Goal: Task Accomplishment & Management: Complete application form

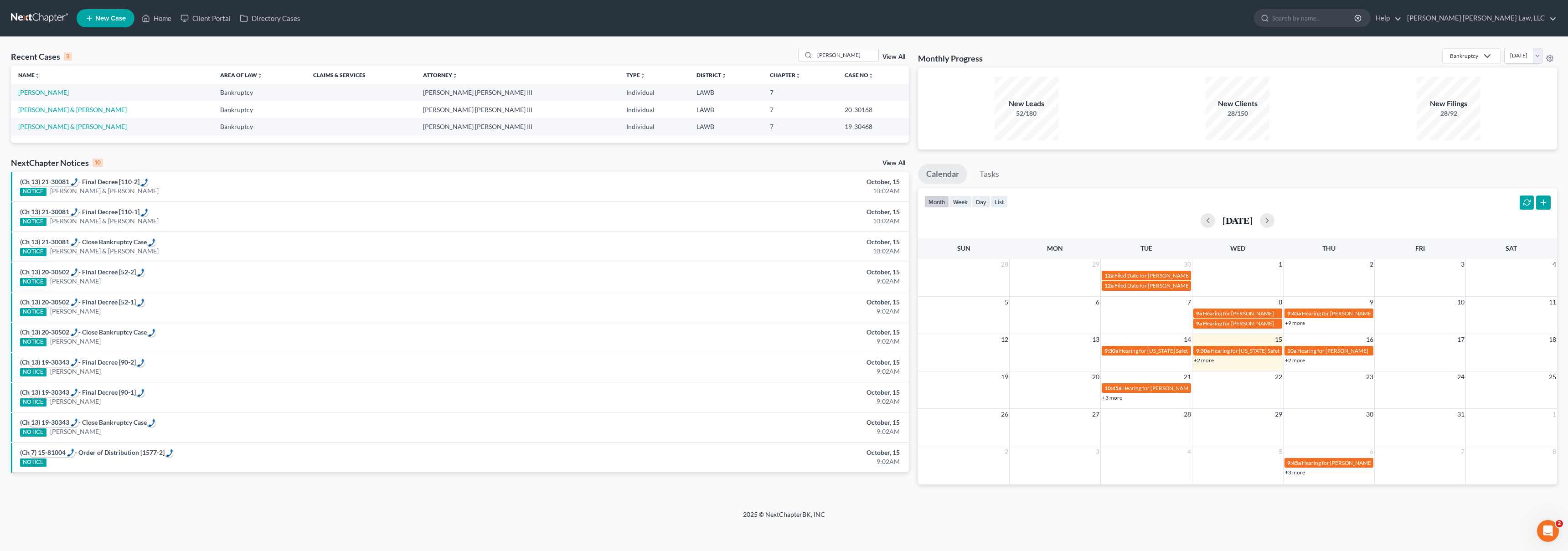
click at [21, 17] on link at bounding box center [40, 18] width 58 height 16
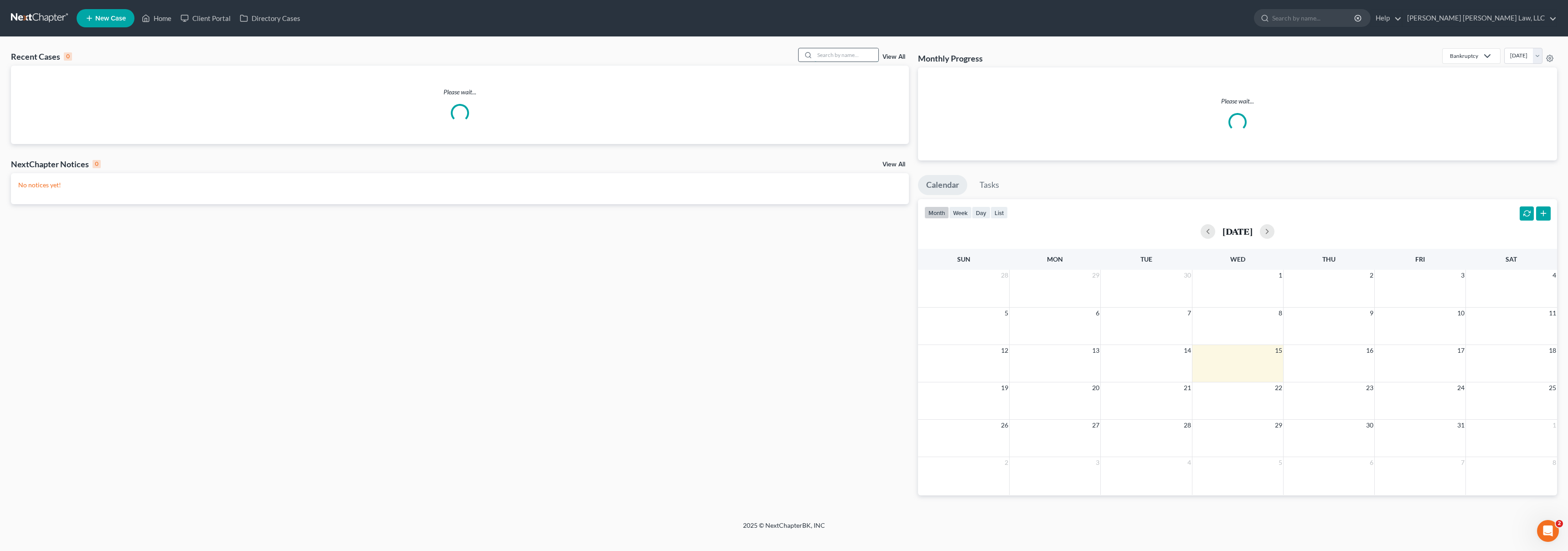
click at [861, 58] on input "search" at bounding box center [846, 54] width 64 height 13
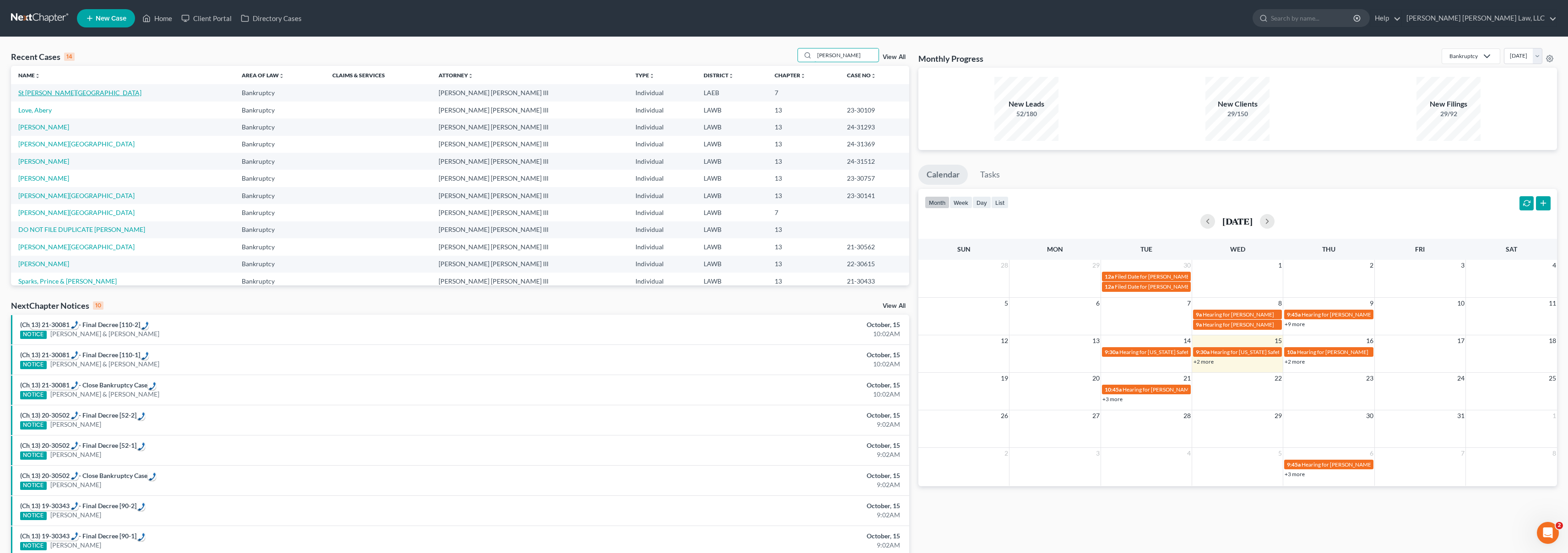
type input "[PERSON_NAME]"
click at [54, 95] on link "St [PERSON_NAME][GEOGRAPHIC_DATA]" at bounding box center [80, 92] width 123 height 8
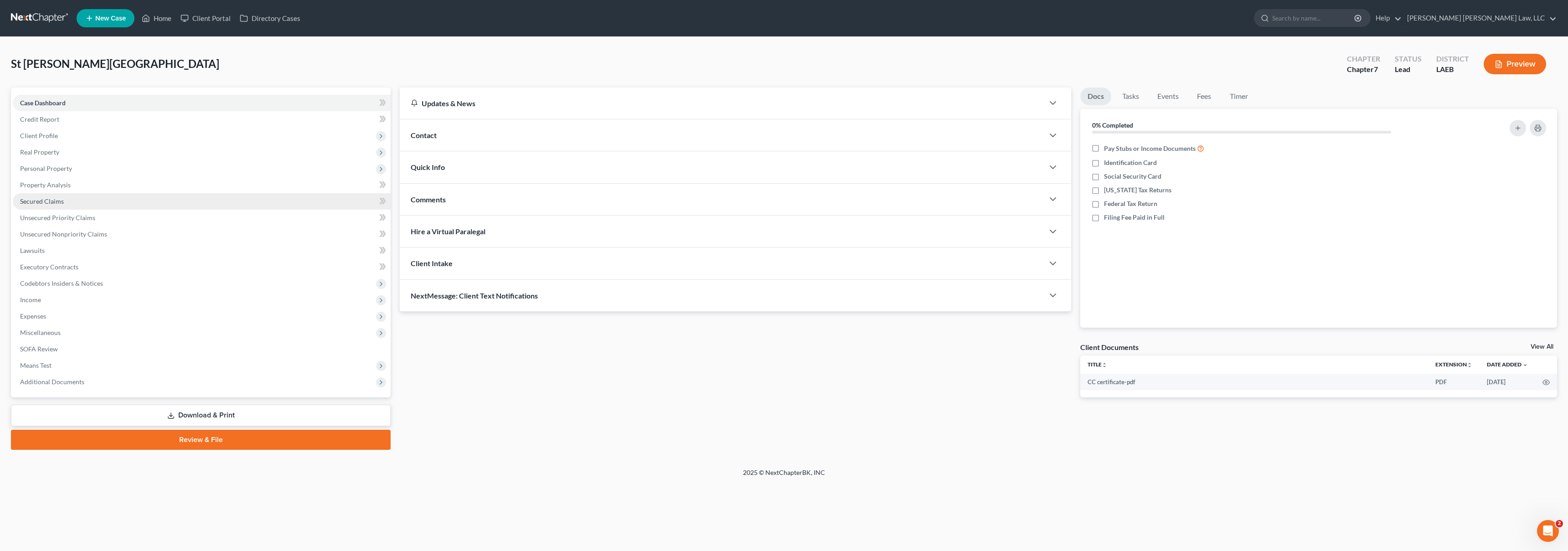
click at [67, 205] on link "Secured Claims" at bounding box center [202, 201] width 377 height 16
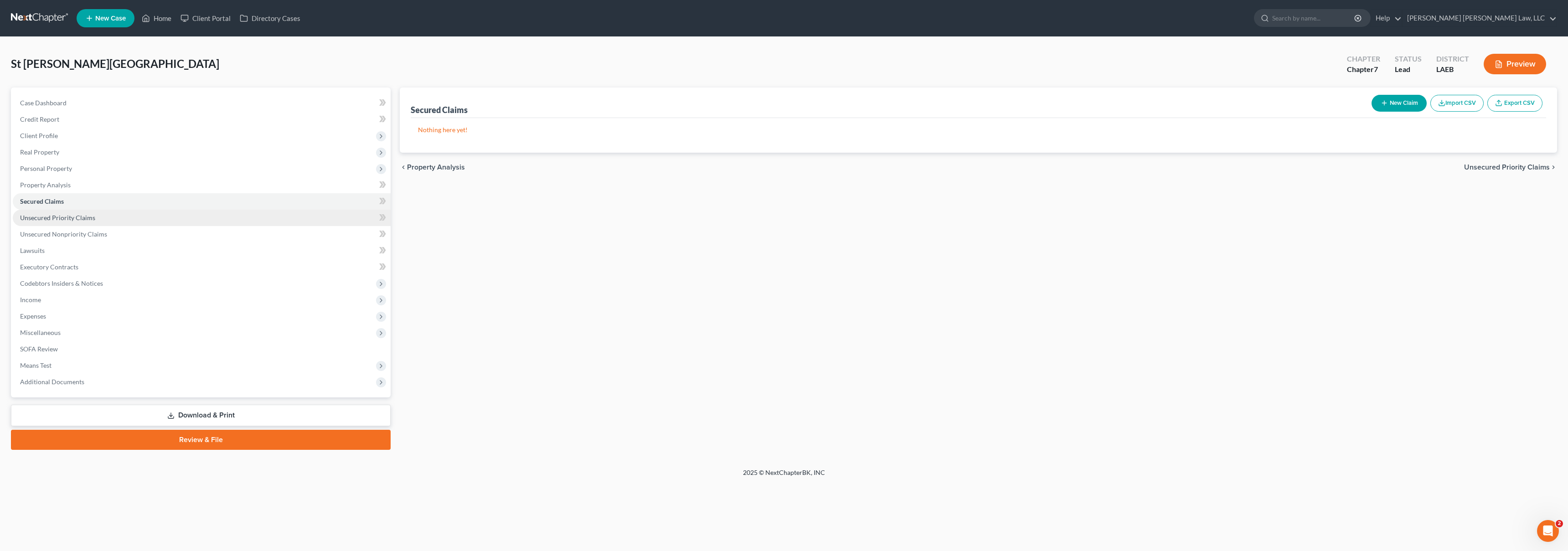
click at [35, 222] on link "Unsecured Priority Claims" at bounding box center [202, 217] width 377 height 16
click at [77, 236] on span "Unsecured Nonpriority Claims" at bounding box center [63, 234] width 87 height 8
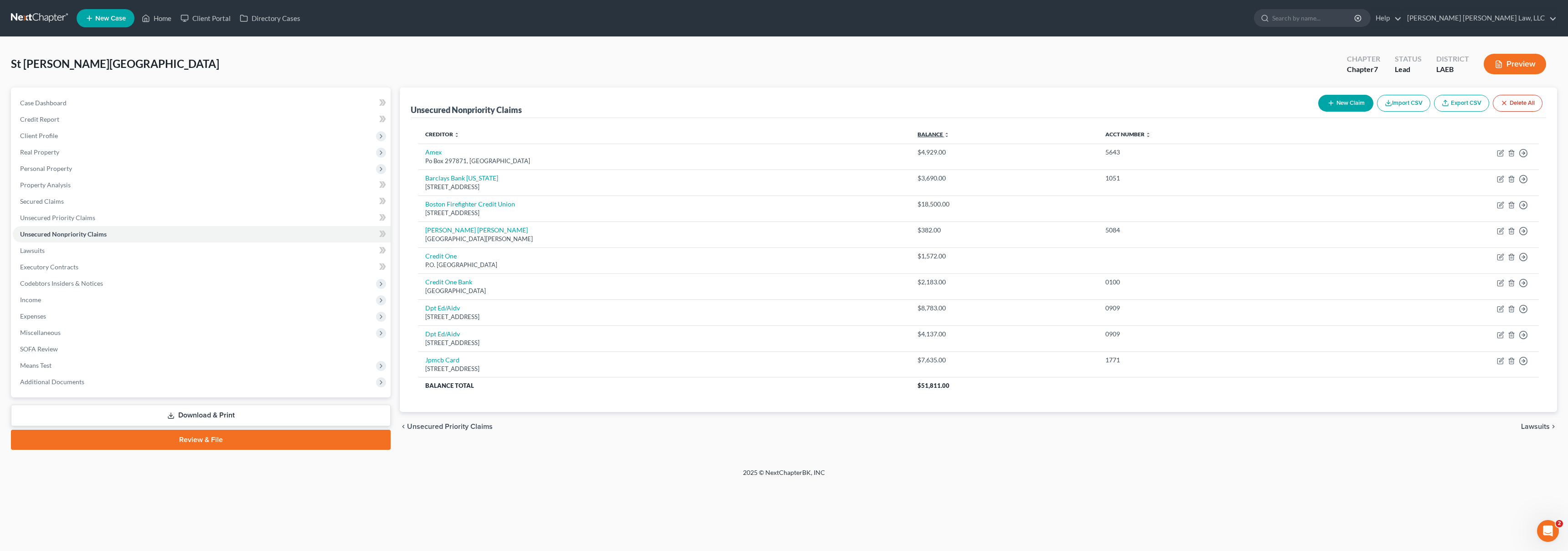
click at [942, 137] on link "Balance expand_more expand_less unfold_more" at bounding box center [934, 134] width 32 height 7
click at [23, 19] on link at bounding box center [40, 18] width 58 height 16
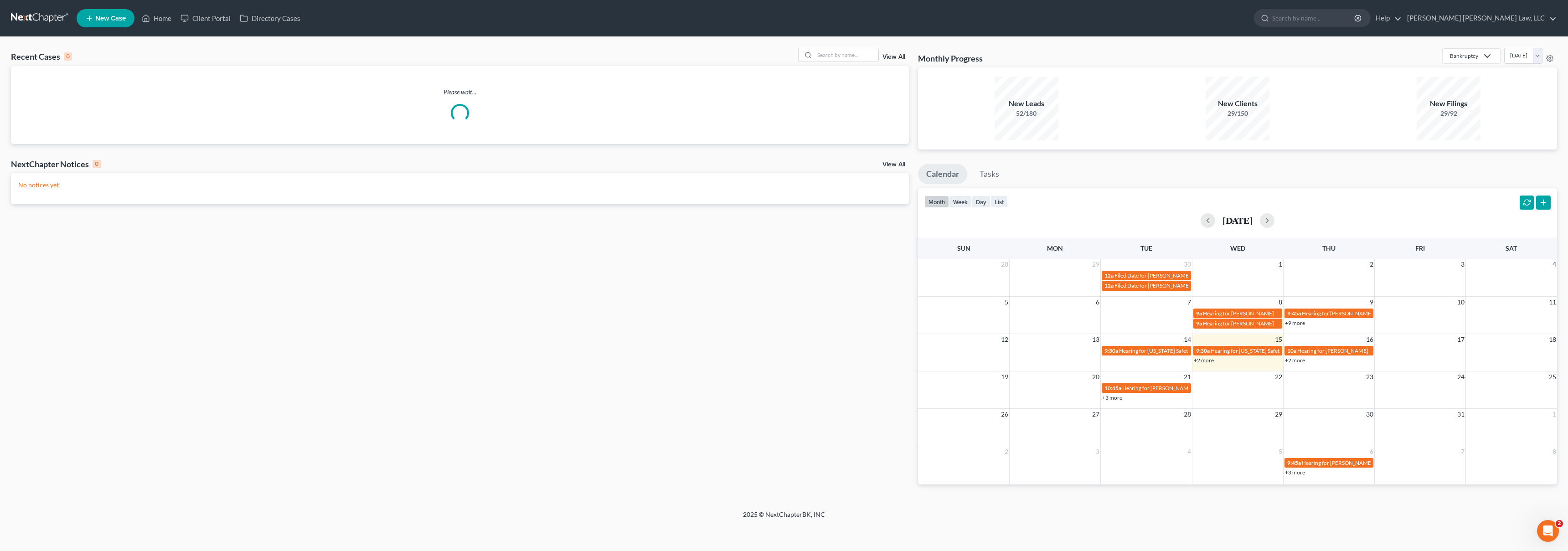
click at [105, 21] on span "New Case" at bounding box center [110, 18] width 31 height 7
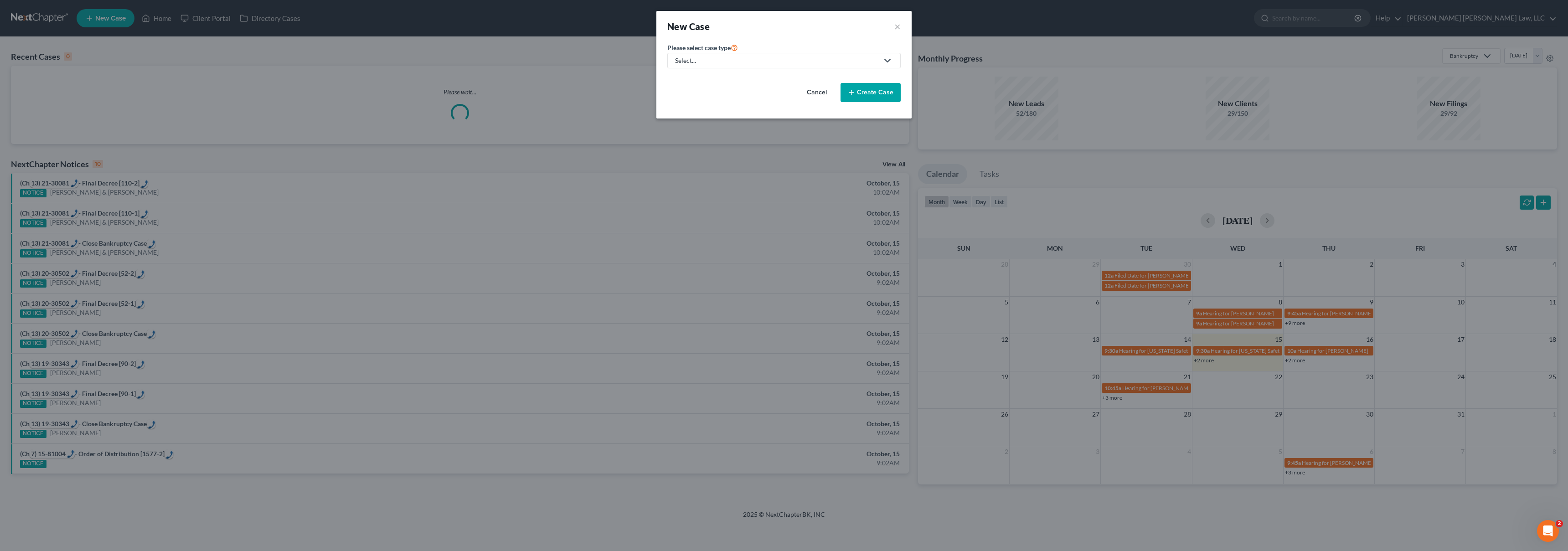
drag, startPoint x: 769, startPoint y: 64, endPoint x: 750, endPoint y: 71, distance: 20.2
click at [769, 63] on div "Select..." at bounding box center [776, 61] width 203 height 9
click at [693, 81] on div "Bankruptcy" at bounding box center [716, 79] width 81 height 9
select select "36"
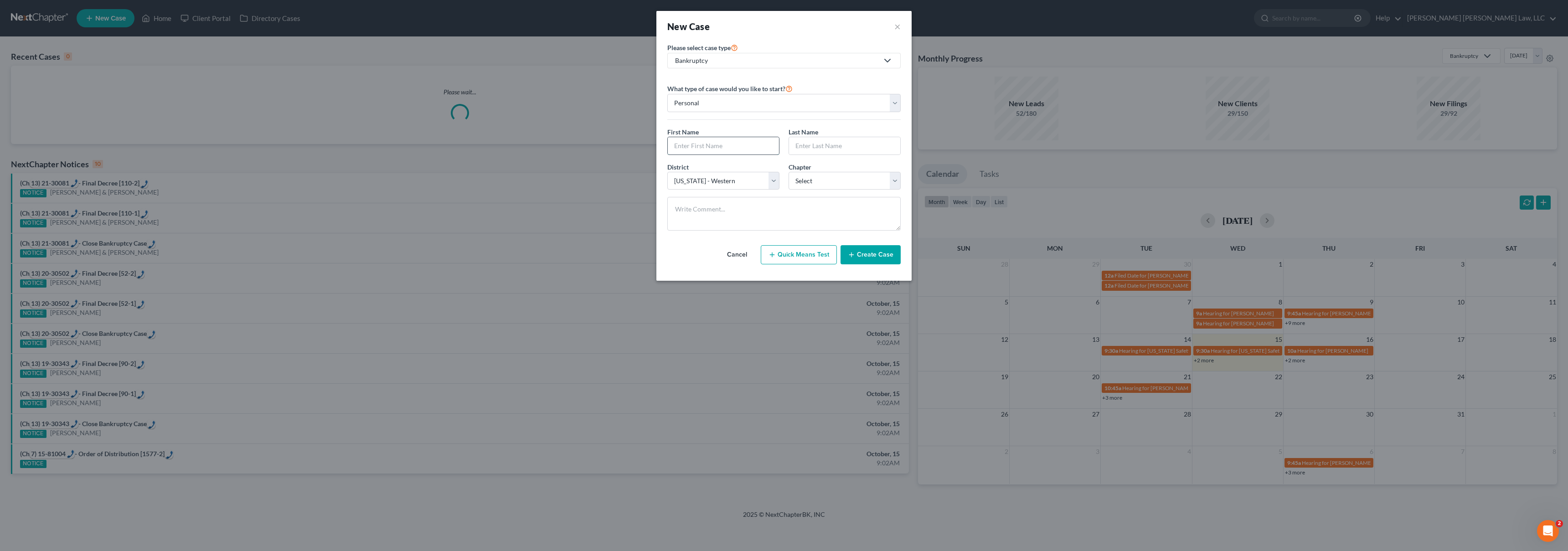
click at [693, 150] on input "text" at bounding box center [723, 146] width 111 height 18
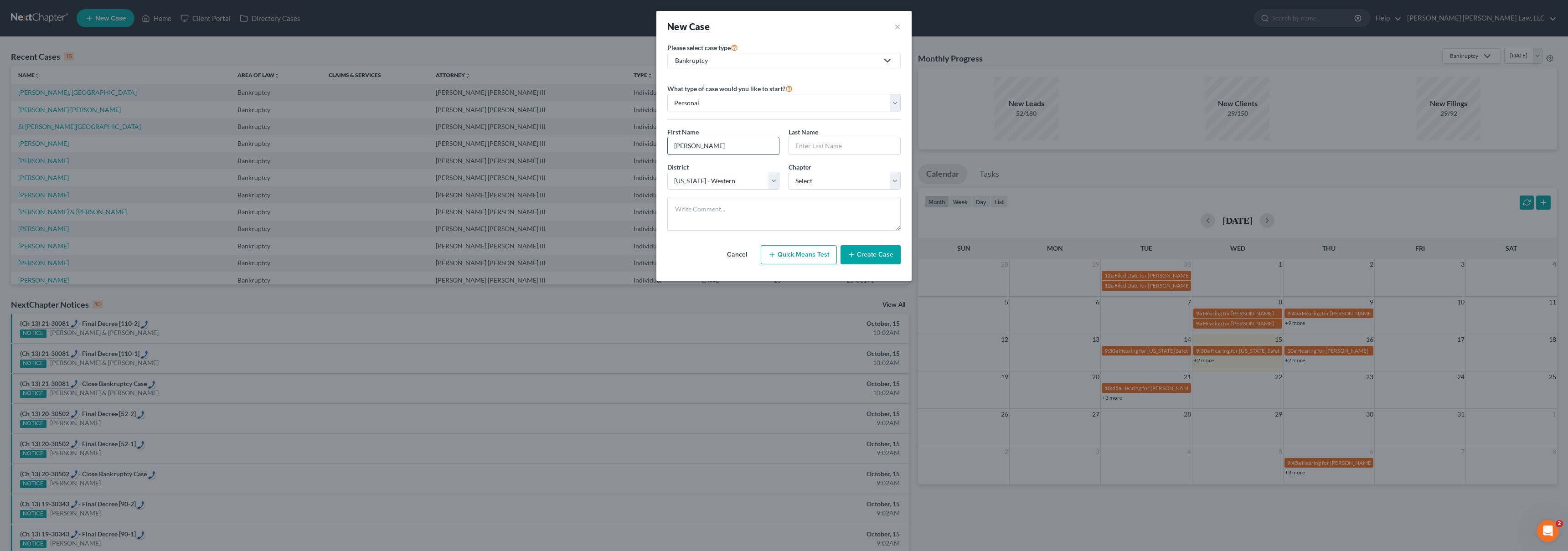
type input "Terri"
type input "Staten"
click at [855, 188] on select "Select 7 11 12 13" at bounding box center [845, 181] width 112 height 18
select select "3"
click at [853, 257] on icon "button" at bounding box center [852, 255] width 8 height 8
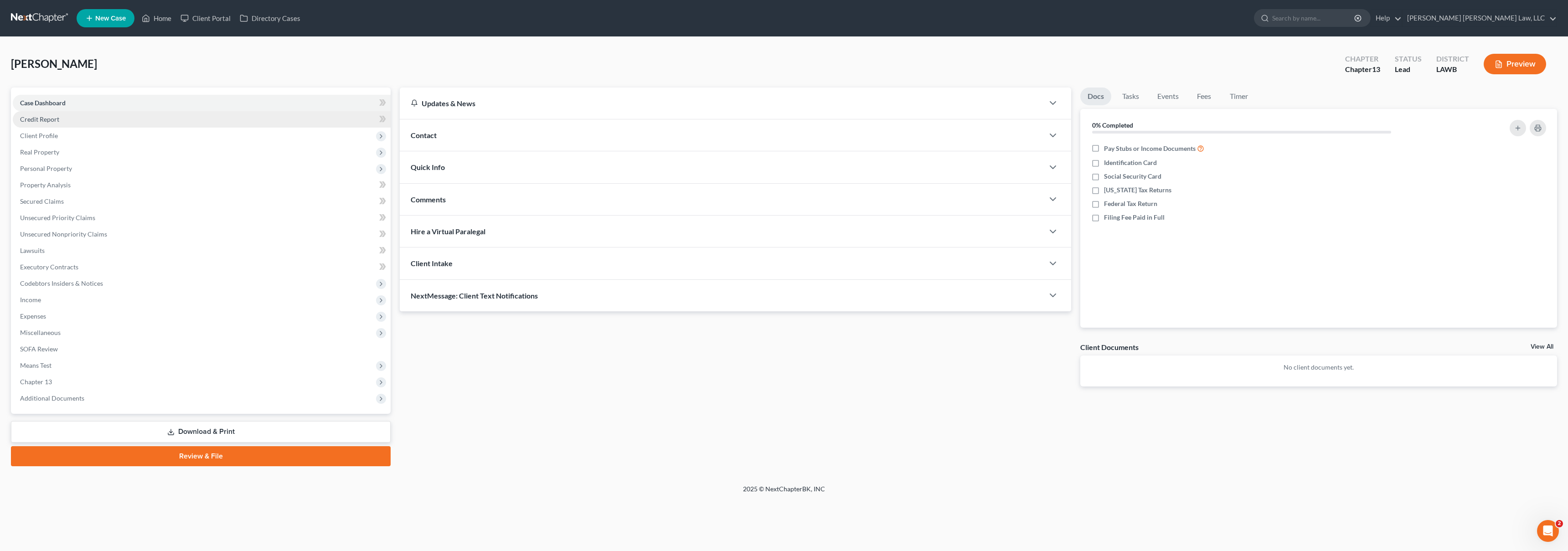
click at [62, 120] on link "Credit Report" at bounding box center [202, 119] width 377 height 16
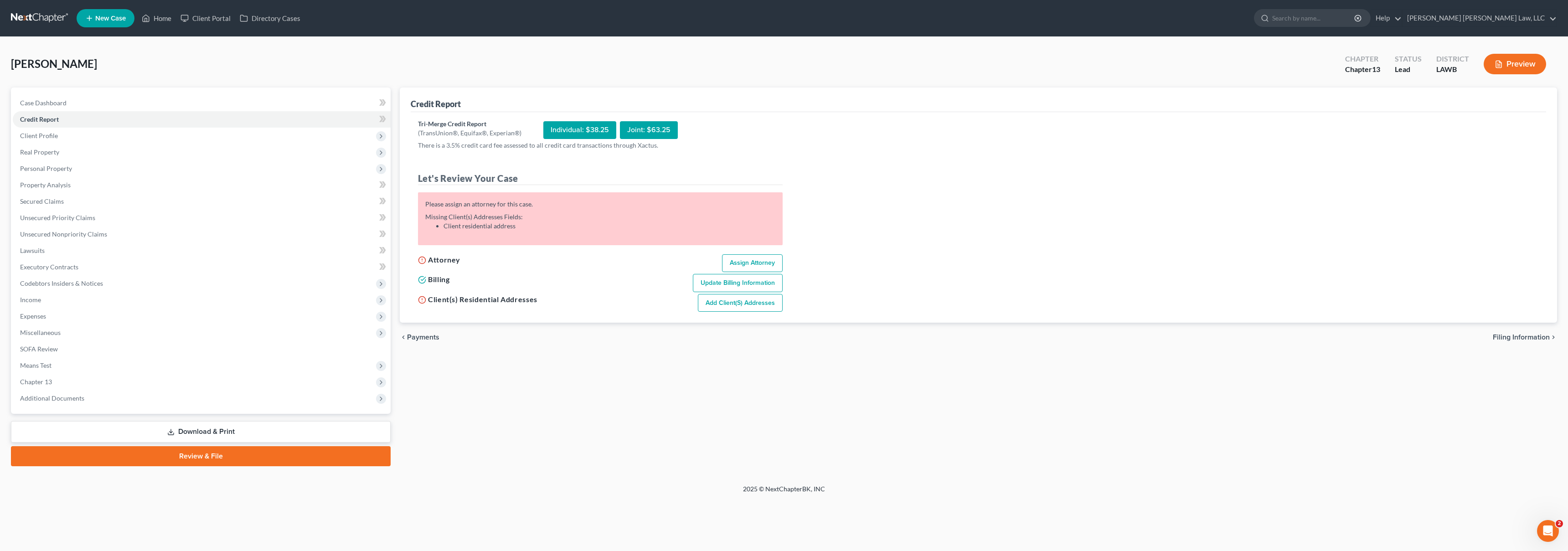
click at [752, 260] on link "Assign Attorney" at bounding box center [752, 263] width 61 height 18
select select "1"
select select "0"
select select "3"
select select "36"
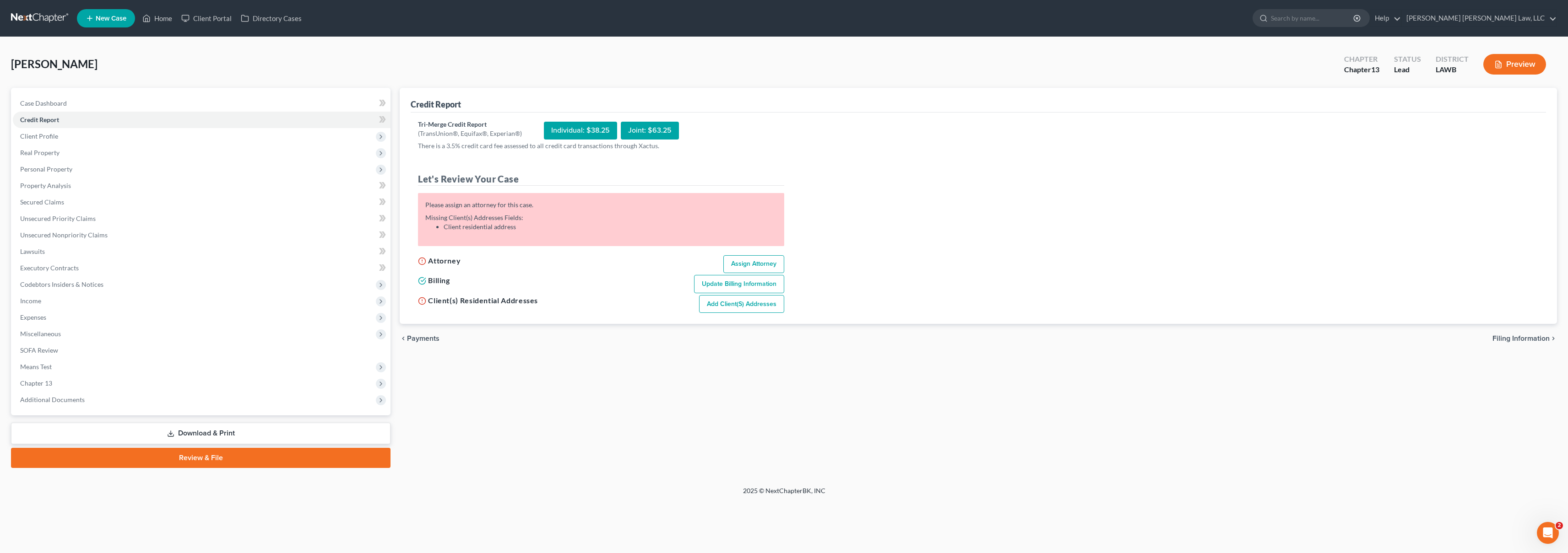
select select "19"
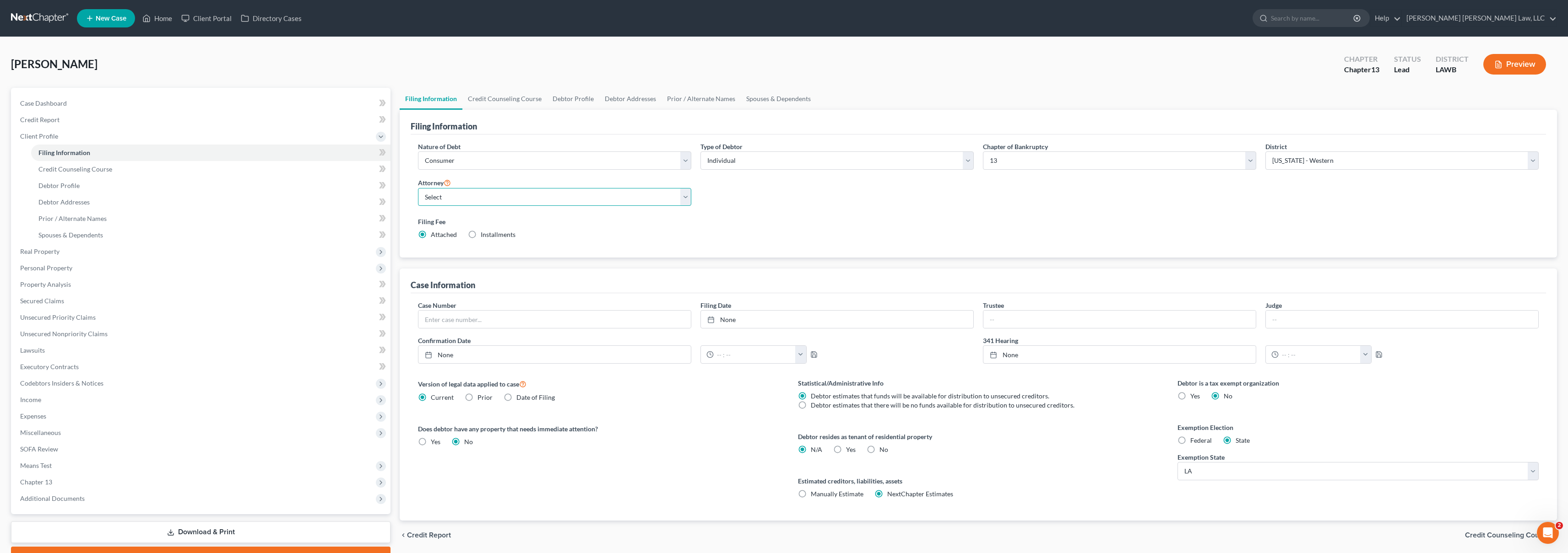
click at [433, 191] on select "Select E. Orum Young III - LAWB E. Orum Young III - LAMB E. Orum Young III - LA…" at bounding box center [554, 197] width 274 height 18
select select "0"
click at [65, 120] on link "Credit Report" at bounding box center [202, 119] width 378 height 16
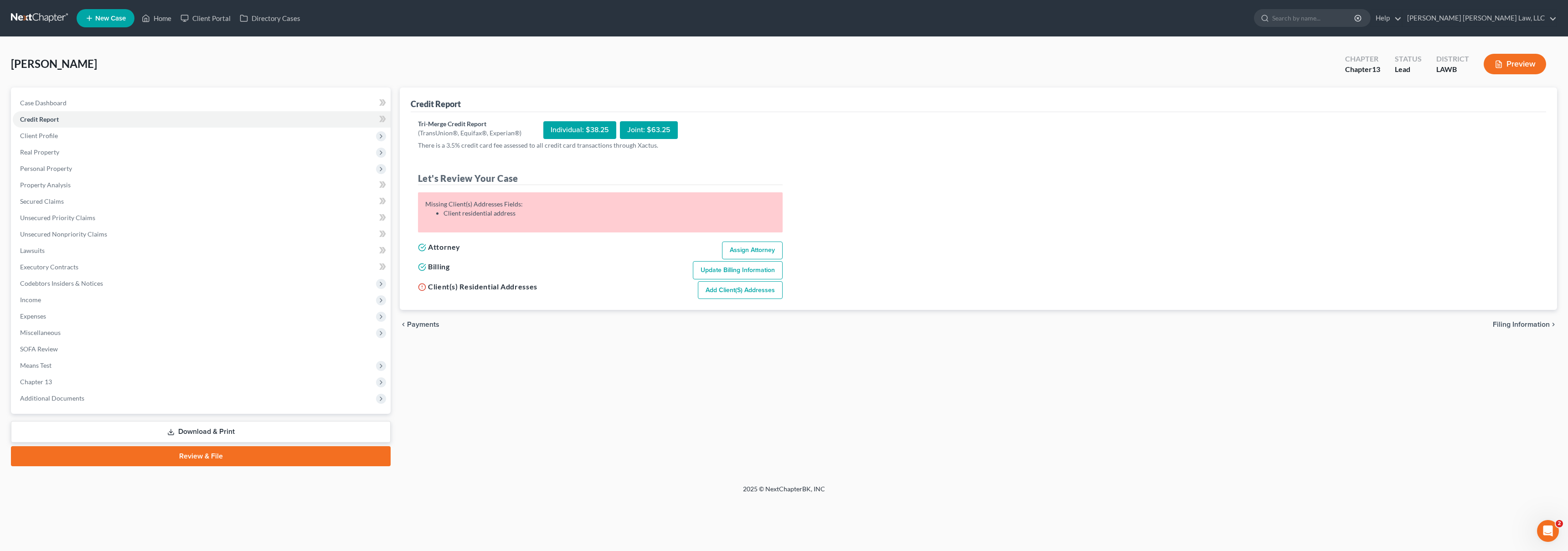
click at [725, 288] on link "Add Client(s) Addresses" at bounding box center [740, 291] width 84 height 18
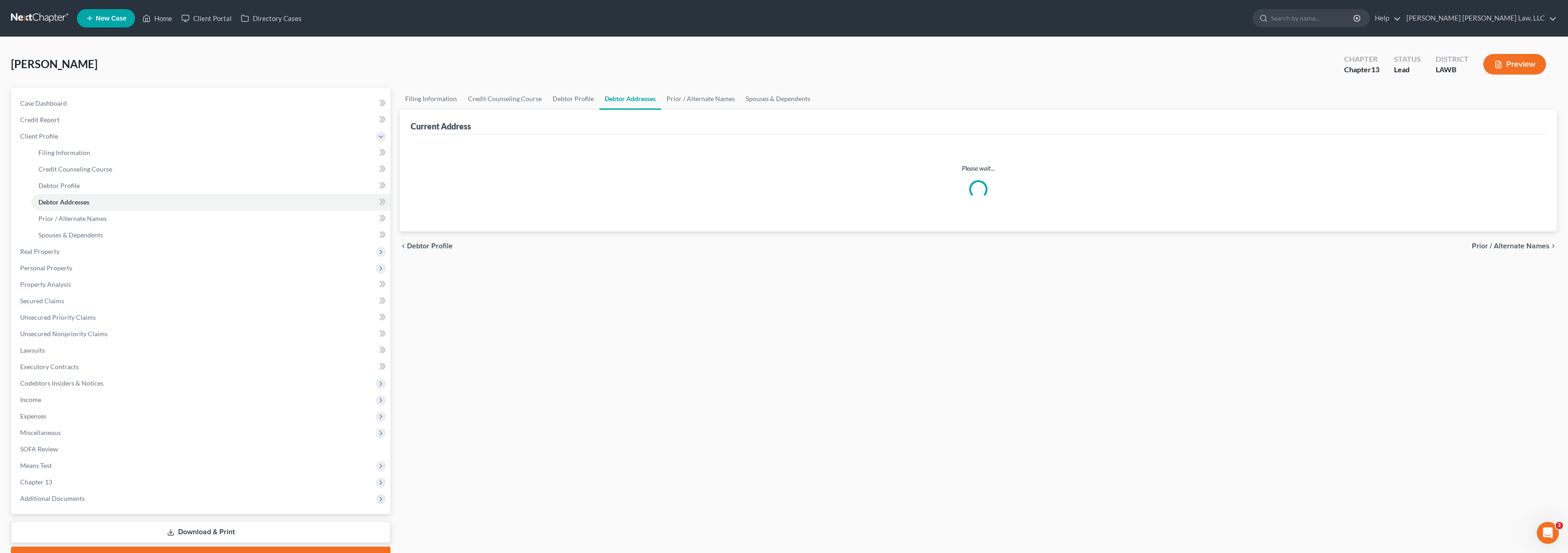
select select "0"
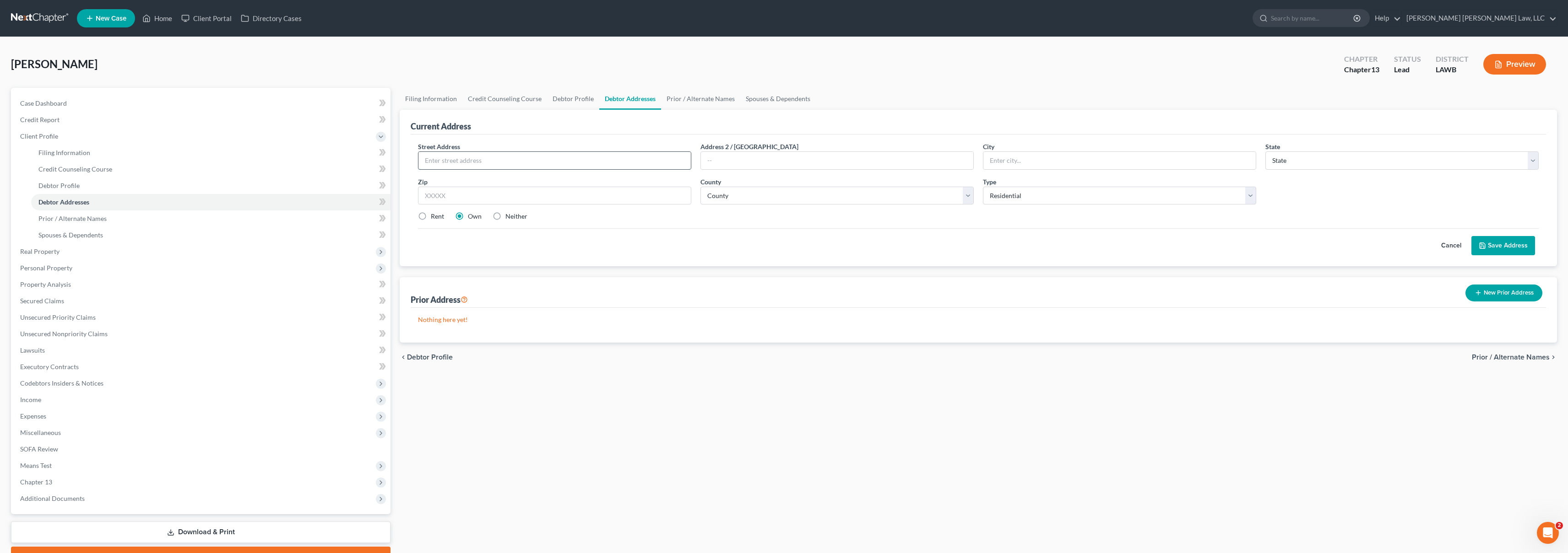
click at [548, 162] on input "text" at bounding box center [554, 160] width 272 height 18
type input "614 Pine Street"
type input "Rayville"
select select "19"
type input "71269"
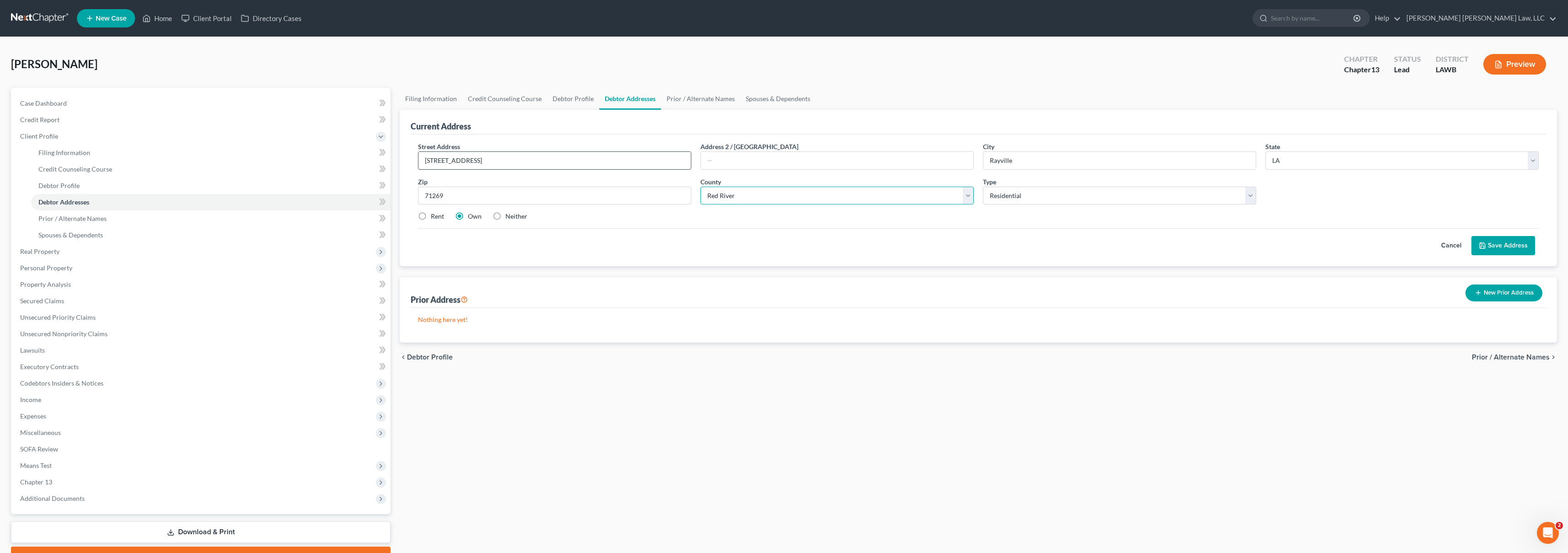
select select "41"
click at [1504, 251] on button "Save Address" at bounding box center [1503, 246] width 64 height 19
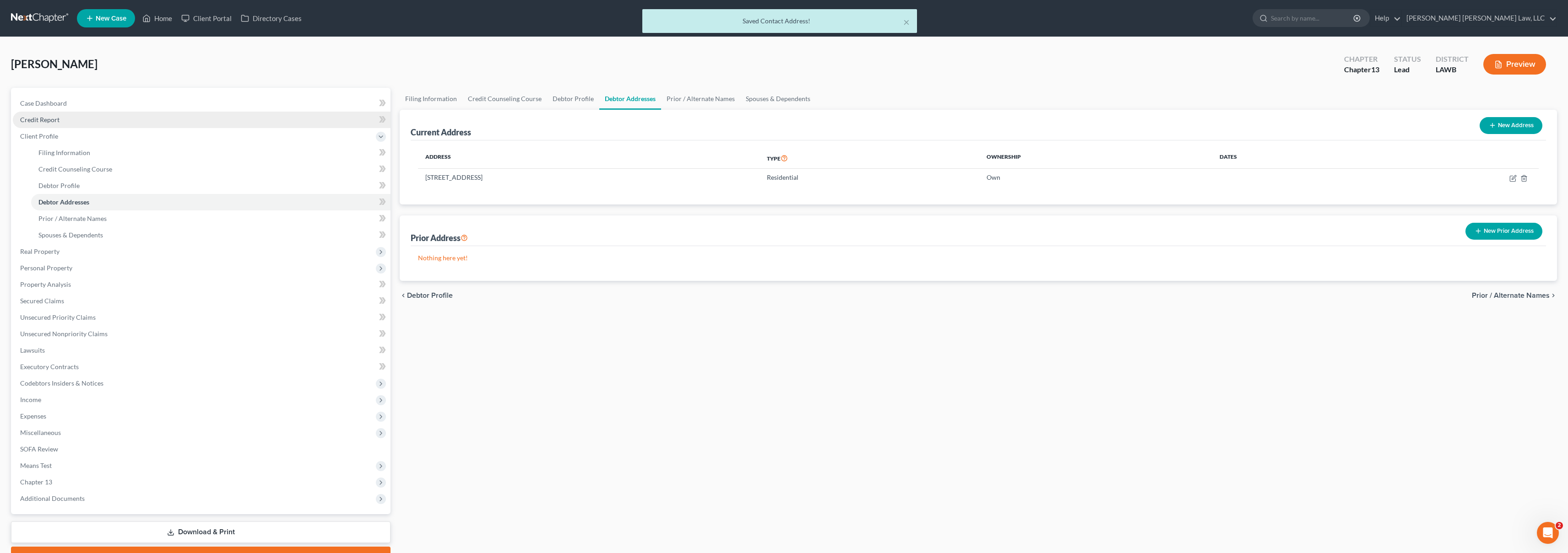
click at [80, 124] on link "Credit Report" at bounding box center [202, 119] width 378 height 16
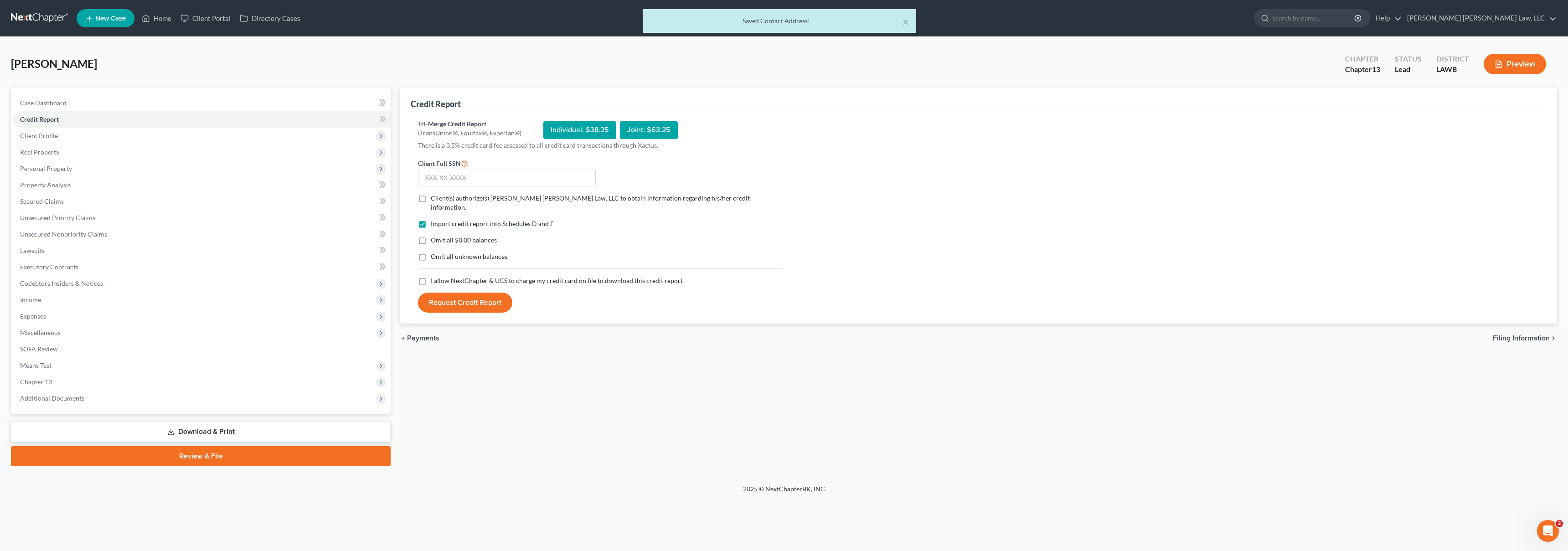
click at [430, 276] on label "I allow NextChapter & UCS to charge my credit card on file to download this cre…" at bounding box center [556, 281] width 252 height 9
click at [434, 276] on input "I allow NextChapter & UCS to charge my credit card on file to download this cre…" at bounding box center [437, 279] width 6 height 6
checkbox input "true"
click at [430, 252] on label "Omit all unknown balances" at bounding box center [469, 257] width 77 height 9
click at [434, 252] on input "Omit all unknown balances" at bounding box center [437, 256] width 6 height 6
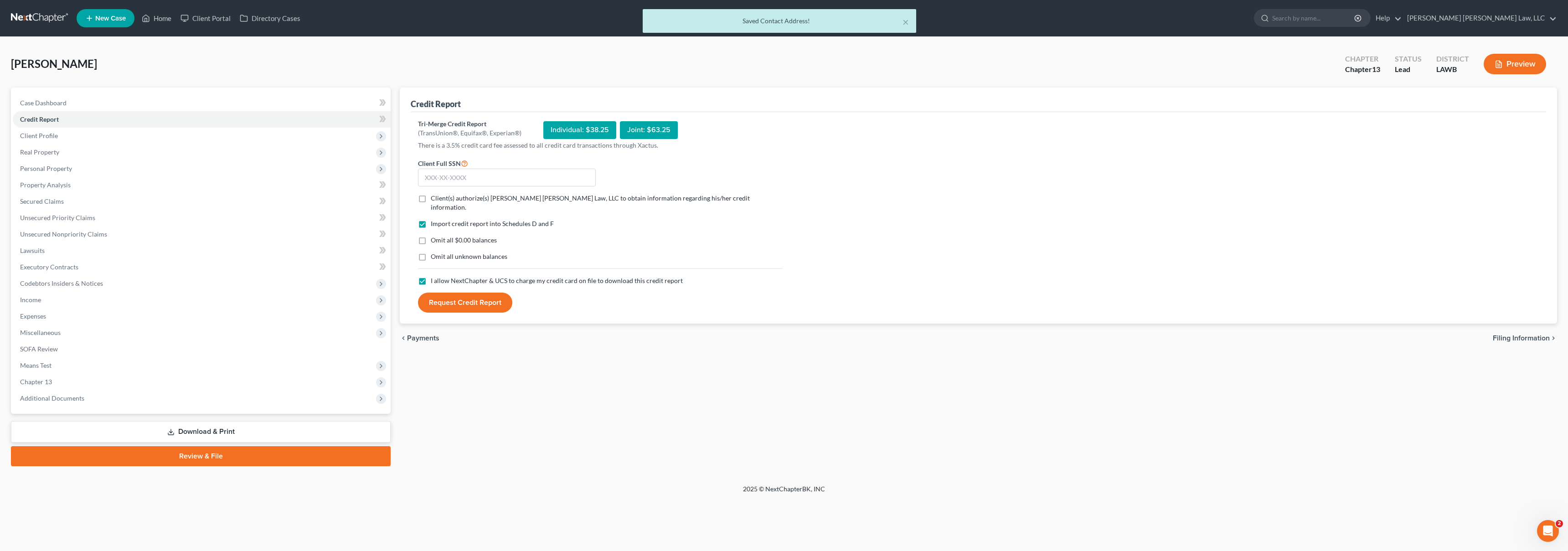
checkbox input "true"
drag, startPoint x: 422, startPoint y: 229, endPoint x: 420, endPoint y: 203, distance: 26.1
click at [430, 236] on label "Omit all $0.00 balances" at bounding box center [463, 240] width 66 height 9
click at [434, 236] on input "Omit all $0.00 balances" at bounding box center [437, 239] width 6 height 6
checkbox input "true"
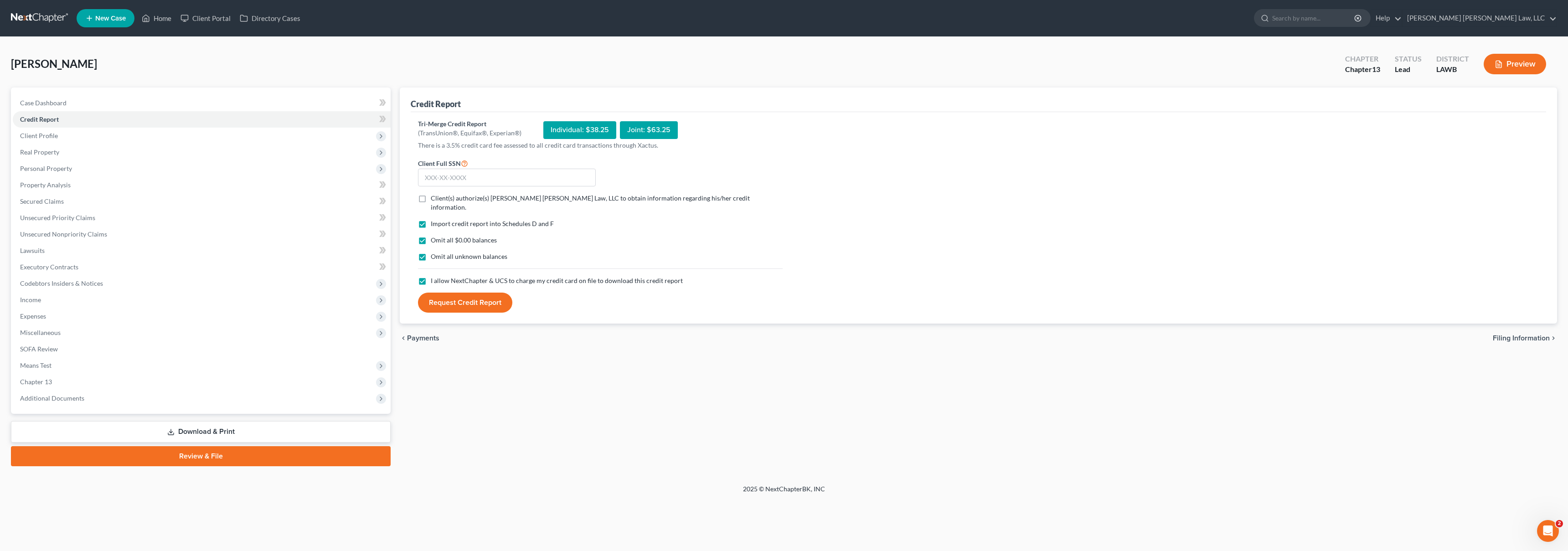
click at [430, 193] on label "Client(s) authorize(s) E. Orum Young Law, LLC to obtain information regarding h…" at bounding box center [606, 203] width 352 height 18
click at [434, 193] on input "Client(s) authorize(s) E. Orum Young Law, LLC to obtain information regarding h…" at bounding box center [437, 196] width 6 height 6
checkbox input "true"
click at [443, 179] on input "text" at bounding box center [507, 178] width 178 height 18
type input "435-90-2986"
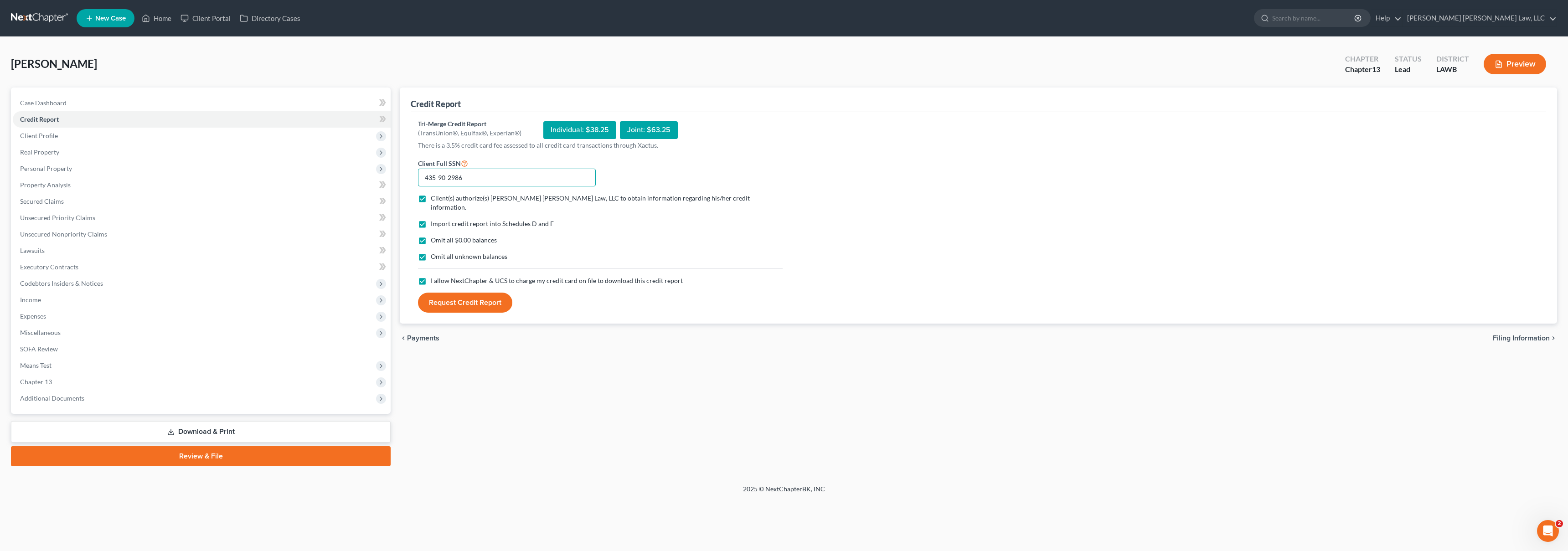
click at [418, 292] on button "Request Credit Report" at bounding box center [465, 302] width 94 height 20
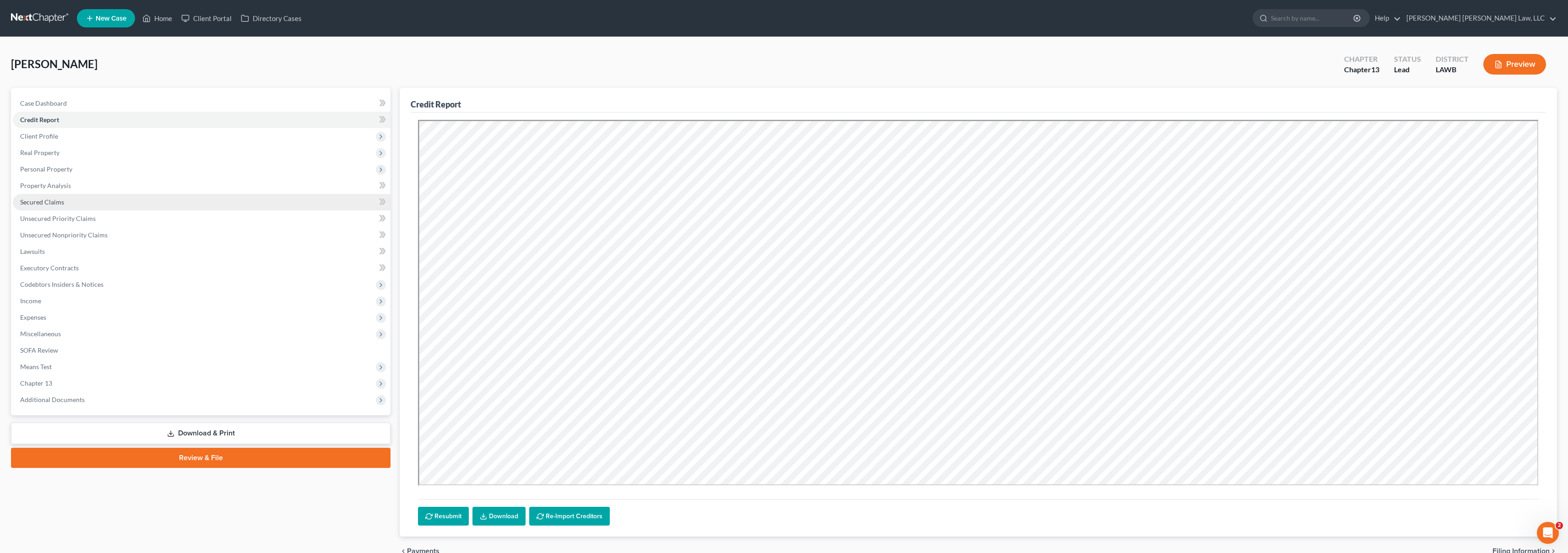
click at [92, 201] on link "Secured Claims" at bounding box center [202, 202] width 378 height 16
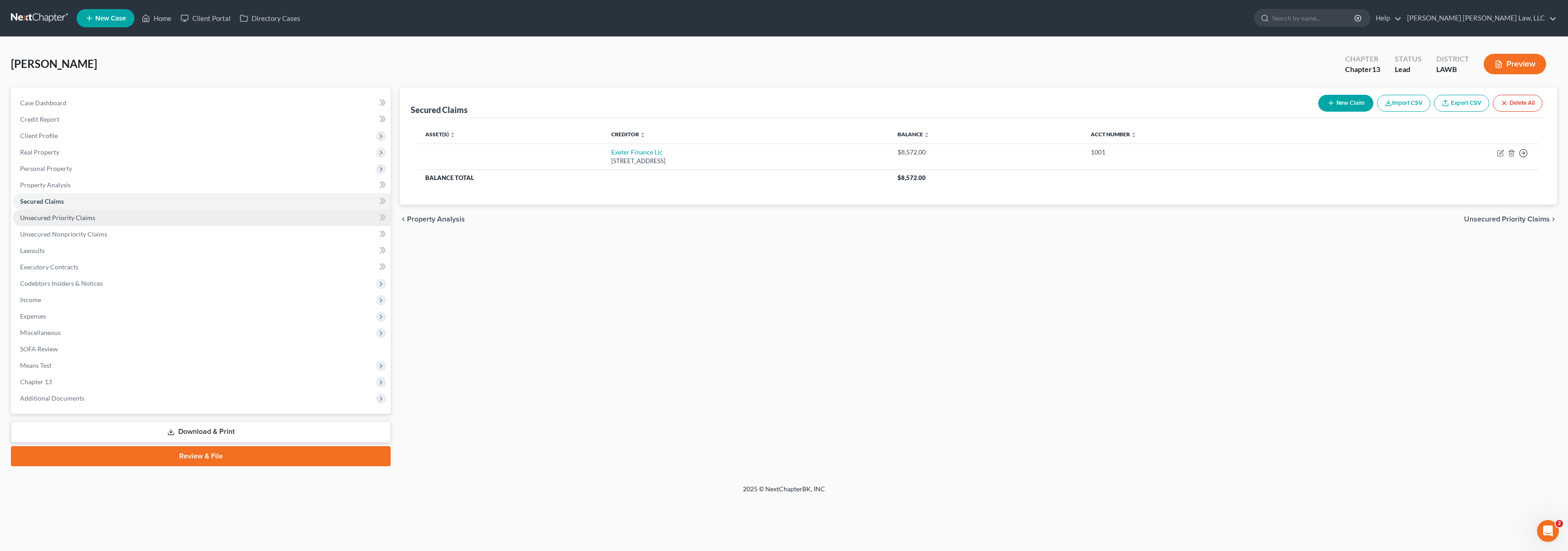
click at [95, 212] on link "Unsecured Priority Claims" at bounding box center [202, 217] width 377 height 16
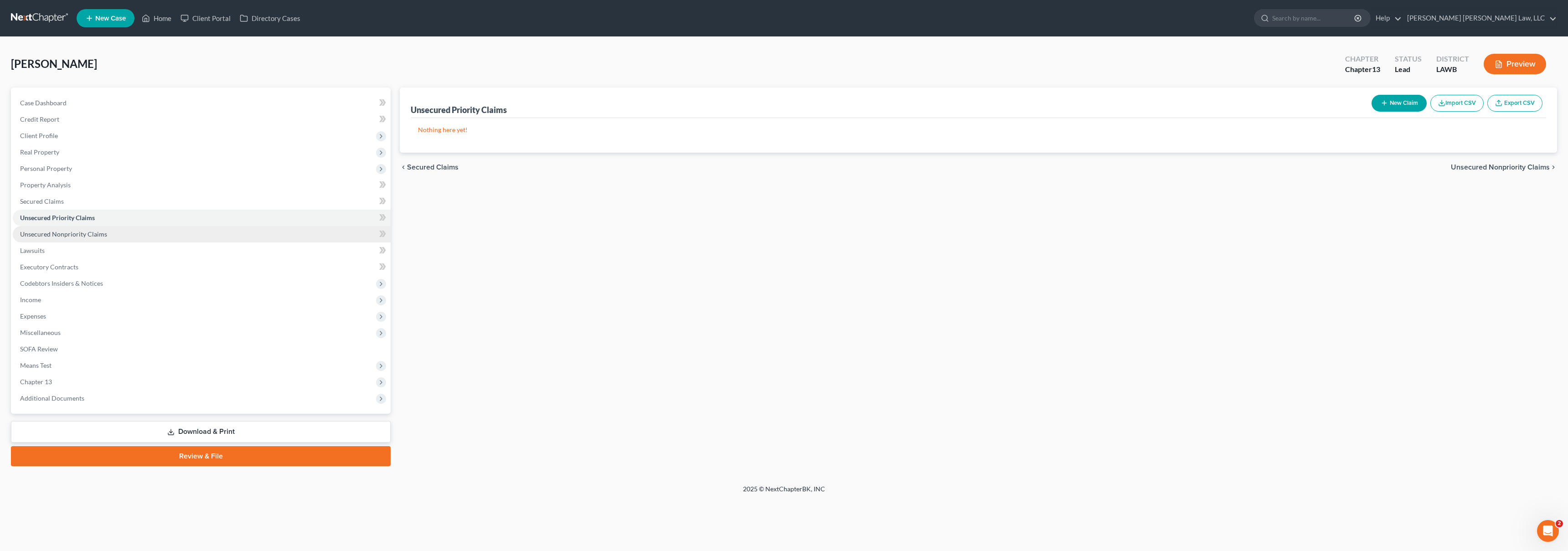
click at [265, 231] on link "Unsecured Nonpriority Claims" at bounding box center [202, 234] width 377 height 16
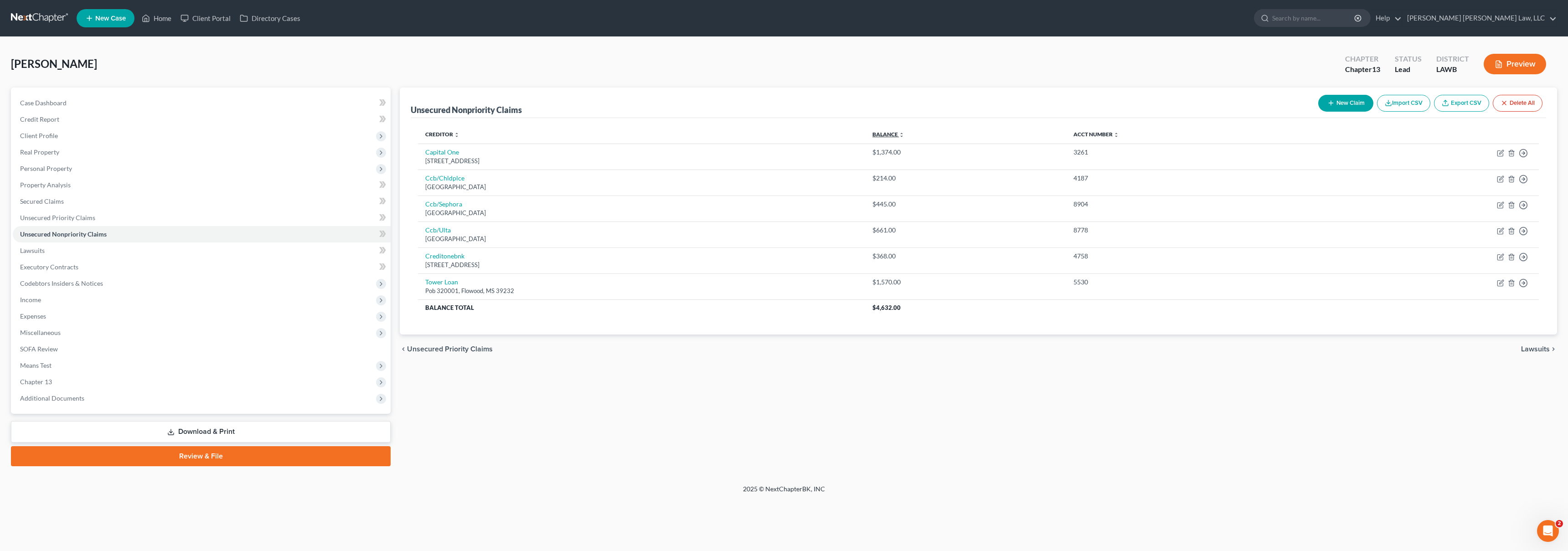
click at [904, 131] on link "Balance expand_more expand_less unfold_more" at bounding box center [888, 134] width 32 height 7
